Goal: Communication & Community: Share content

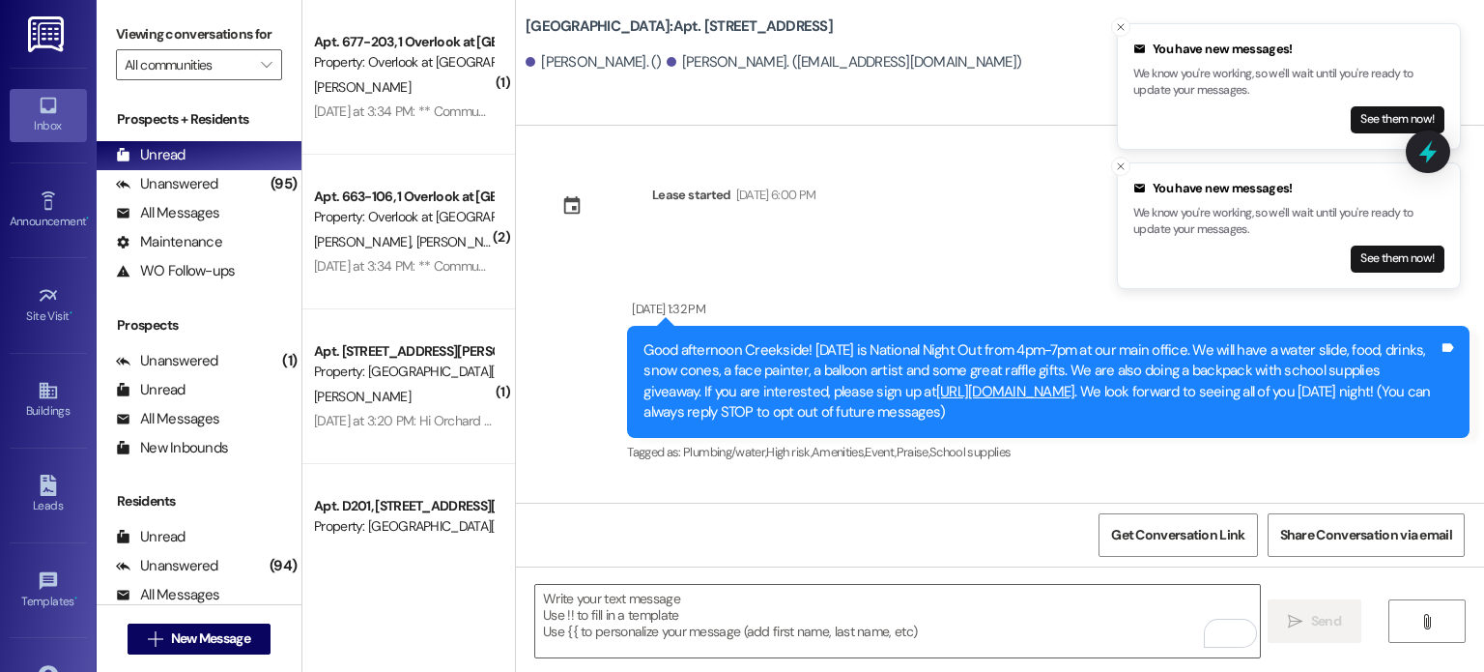
scroll to position [5225, 0]
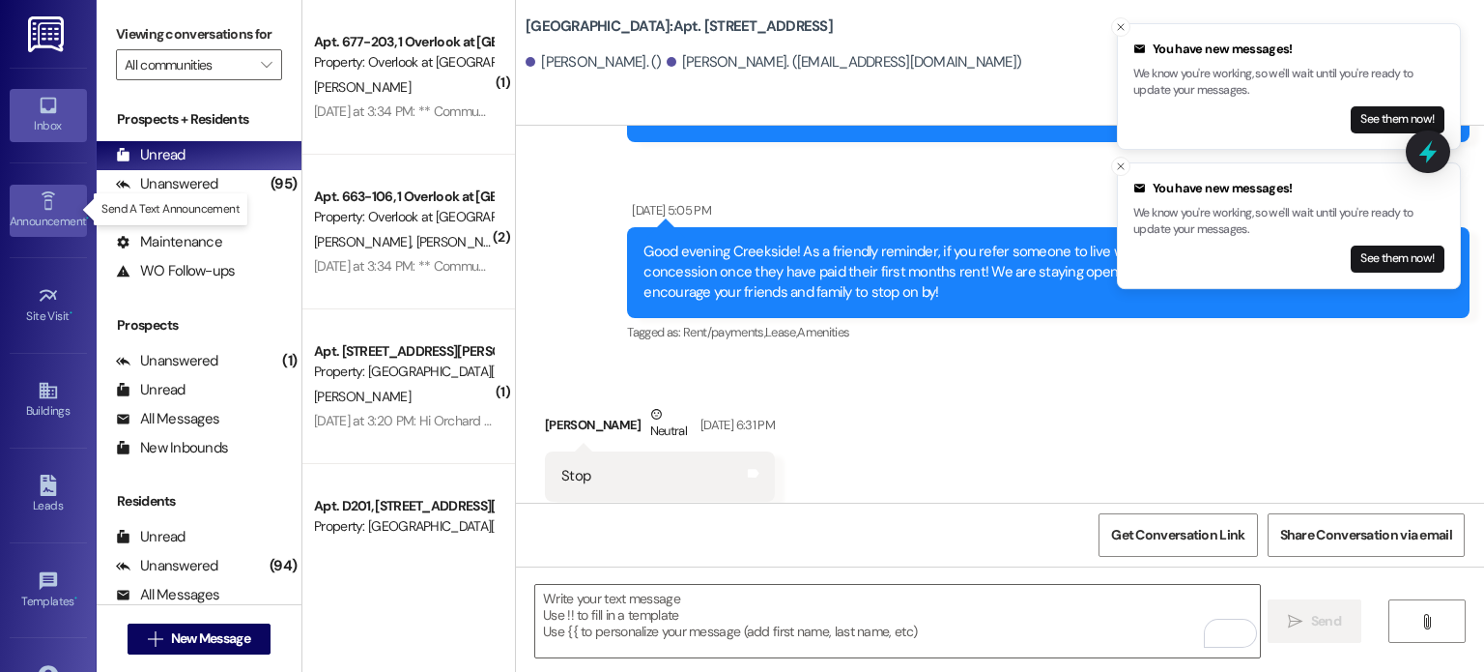
click at [54, 199] on icon at bounding box center [48, 200] width 21 height 21
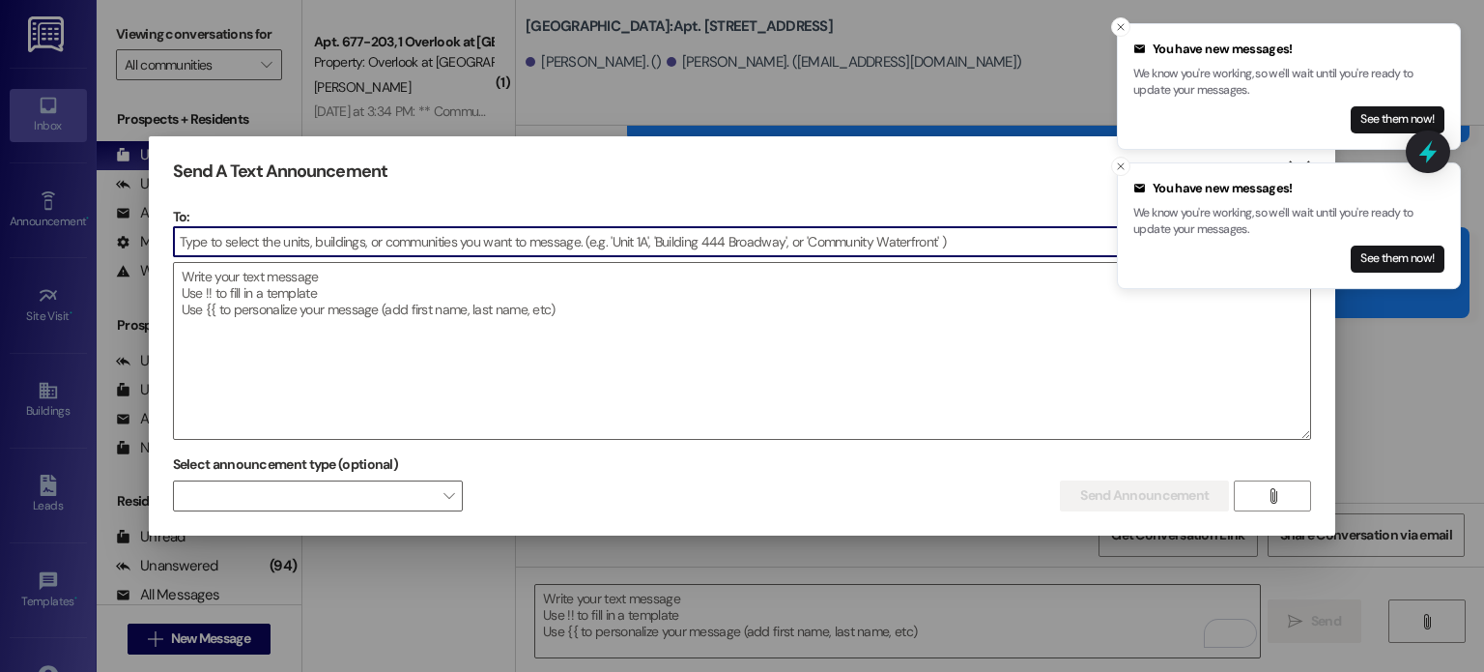
click at [256, 234] on input at bounding box center [742, 241] width 1137 height 29
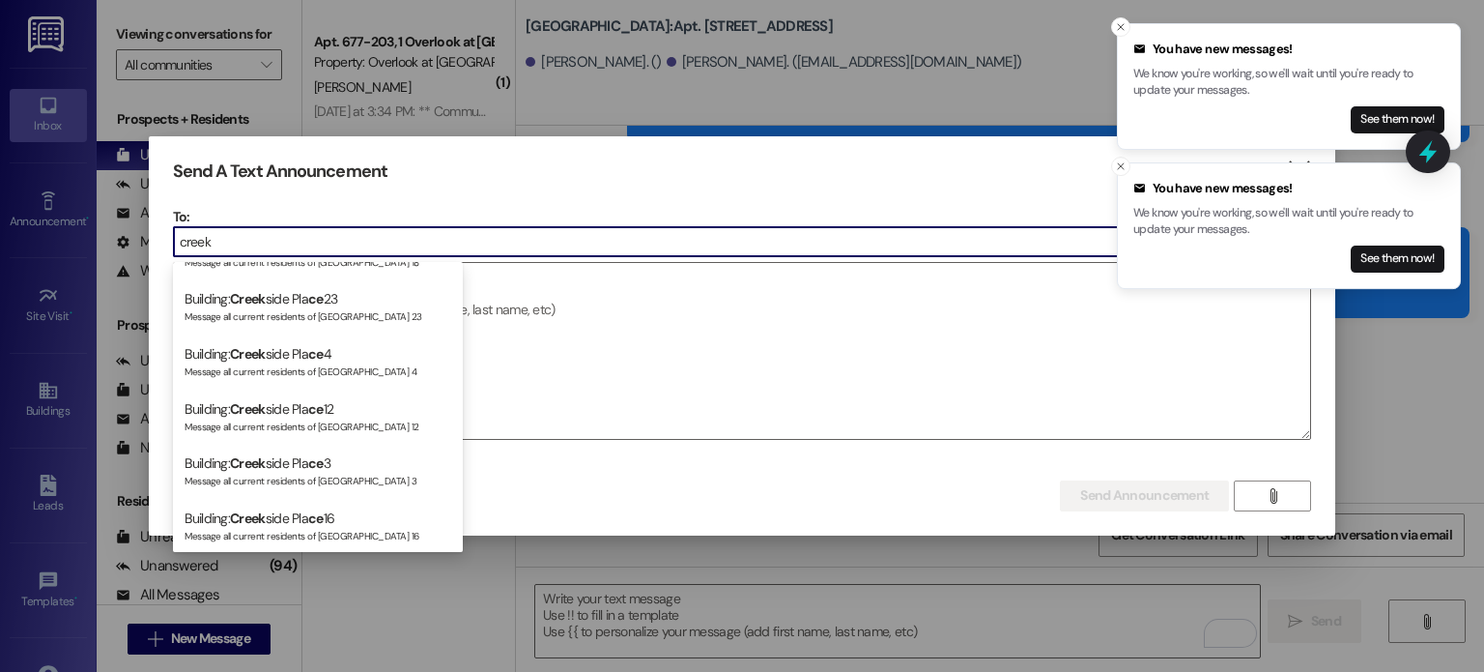
scroll to position [1063, 0]
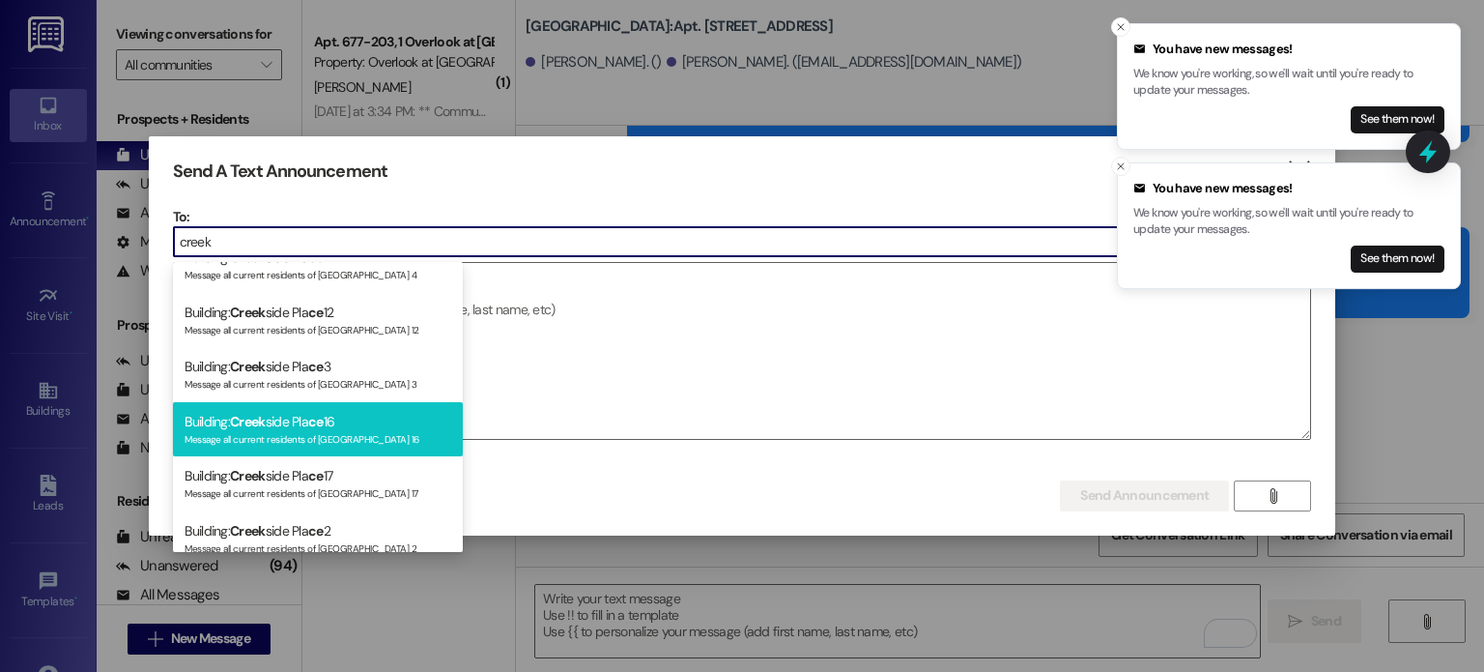
type input "creek"
click at [217, 424] on div "Building: Creek side Pla [DATE] Message all current residents of [GEOGRAPHIC_DA…" at bounding box center [318, 429] width 290 height 55
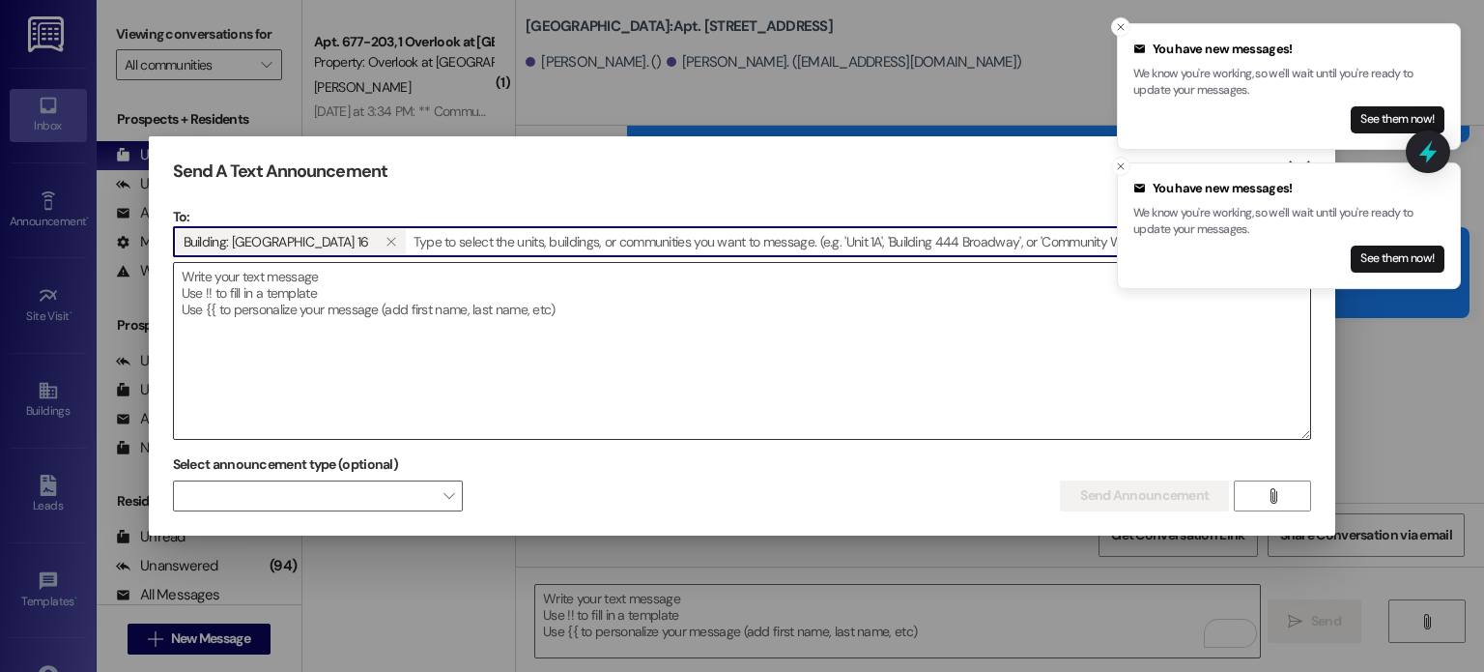
click at [213, 277] on textarea at bounding box center [742, 351] width 1137 height 176
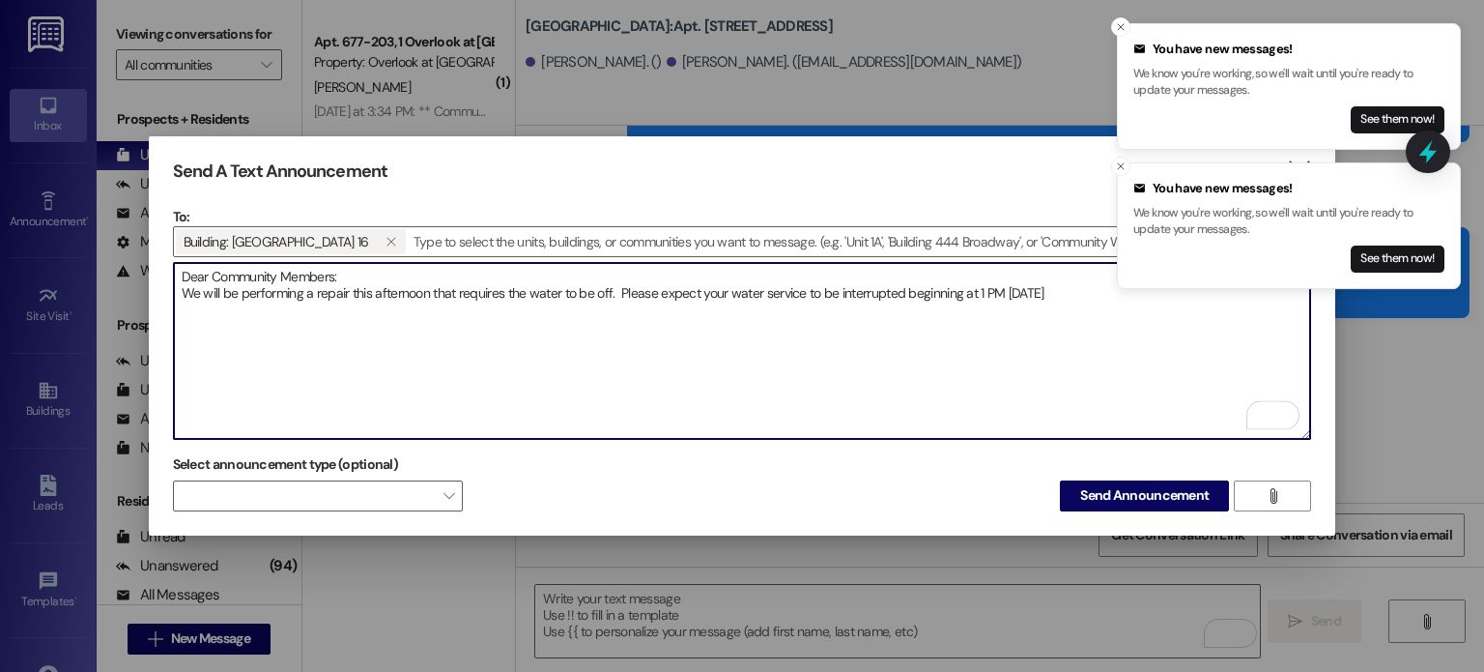
click at [352, 283] on textarea "Dear Community Members: We will be performing a repair this afternoon that requ…" at bounding box center [742, 351] width 1137 height 176
click at [955, 292] on textarea "Dear Community Members: We will be performing a repair that requires the water …" at bounding box center [742, 351] width 1137 height 176
click at [405, 304] on textarea "Dear Community Members: We will be performing a repair that requires the water …" at bounding box center [742, 351] width 1137 height 176
click at [375, 303] on textarea "Dear Community Members: We will be performing a repair that requires the water …" at bounding box center [742, 351] width 1137 height 176
click at [247, 303] on textarea "Dear Community Members: We will be performing a repair that requires the water …" at bounding box center [742, 351] width 1137 height 176
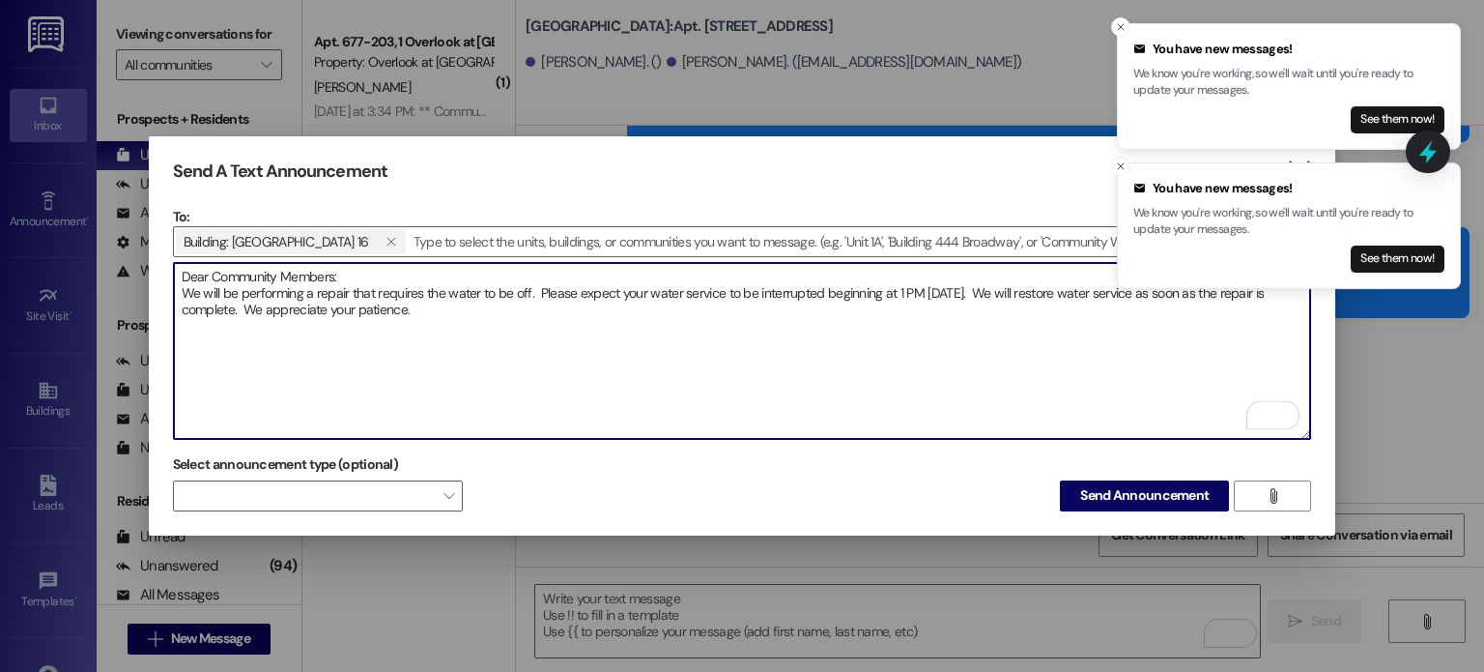
drag, startPoint x: 406, startPoint y: 305, endPoint x: 291, endPoint y: 283, distance: 117.1
click at [291, 283] on textarea "Dear Community Members: We will be performing a repair that requires the water …" at bounding box center [742, 351] width 1137 height 176
click at [432, 312] on textarea "Dear Community Members: We will be performing a repair that requires the water …" at bounding box center [742, 351] width 1137 height 176
drag, startPoint x: 432, startPoint y: 312, endPoint x: 170, endPoint y: 274, distance: 264.6
click at [170, 274] on div "Send A Text Announcement  To: Building: [GEOGRAPHIC_DATA] 16   Drop image fi…" at bounding box center [743, 335] width 1188 height 399
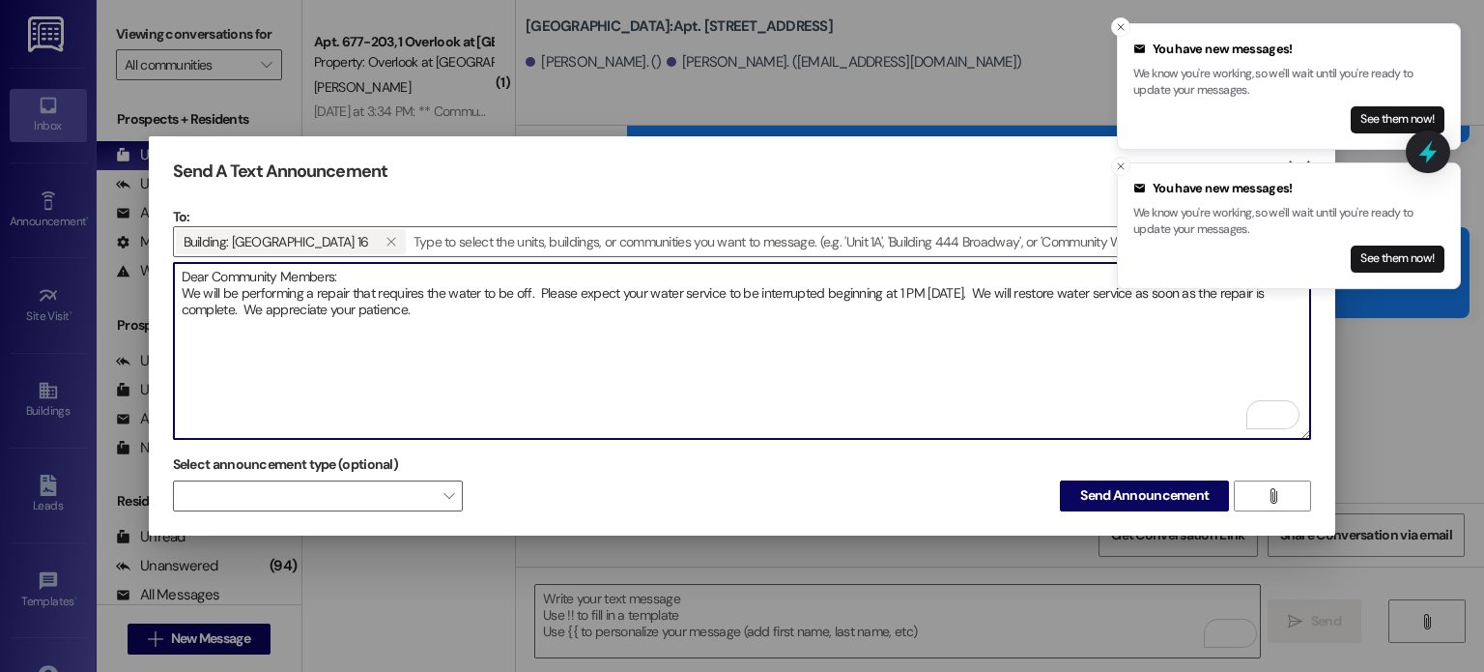
click at [189, 339] on textarea "Dear Community Members: We will be performing a repair that requires the water …" at bounding box center [742, 351] width 1137 height 176
paste textarea "Estimados miembros de la comunidad: Realizaremos una reparación que requiere qu…"
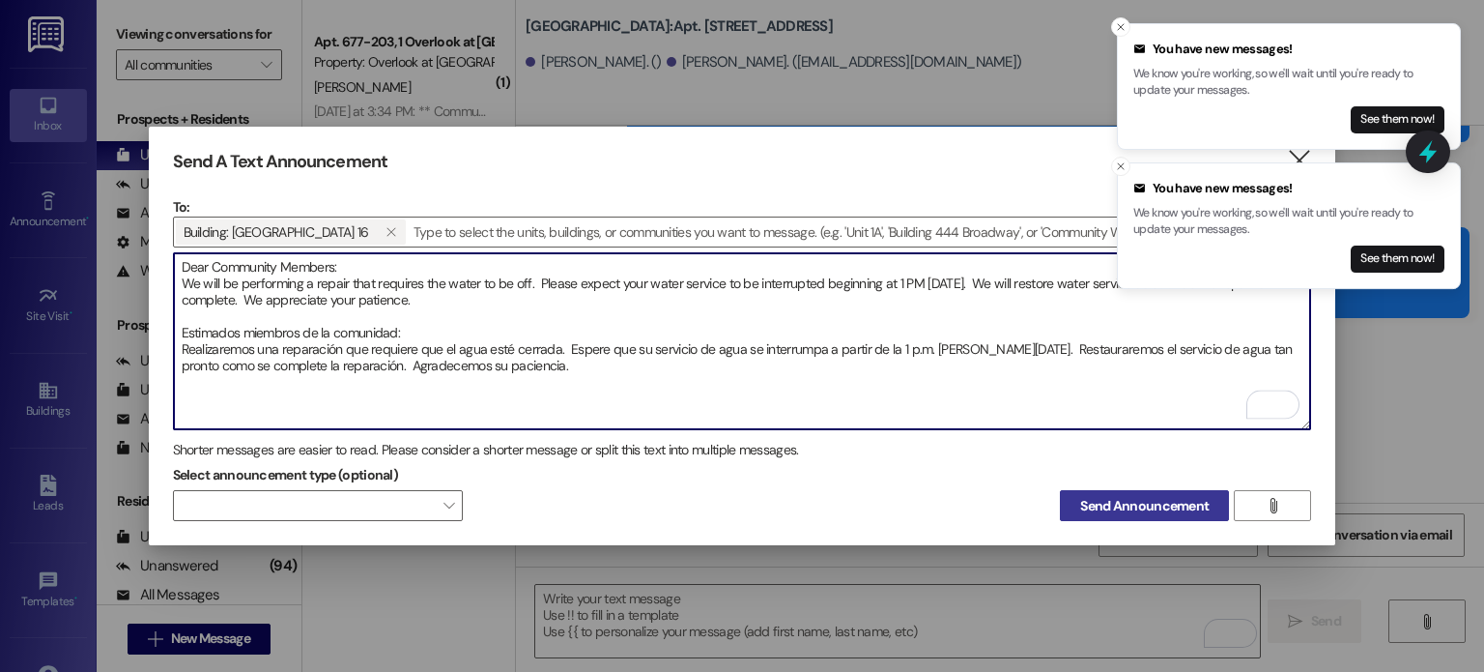
type textarea "Dear Community Members: We will be performing a repair that requires the water …"
click at [1164, 497] on span "Send Announcement" at bounding box center [1144, 506] width 129 height 20
